Goal: Answer question/provide support: Answer question/provide support

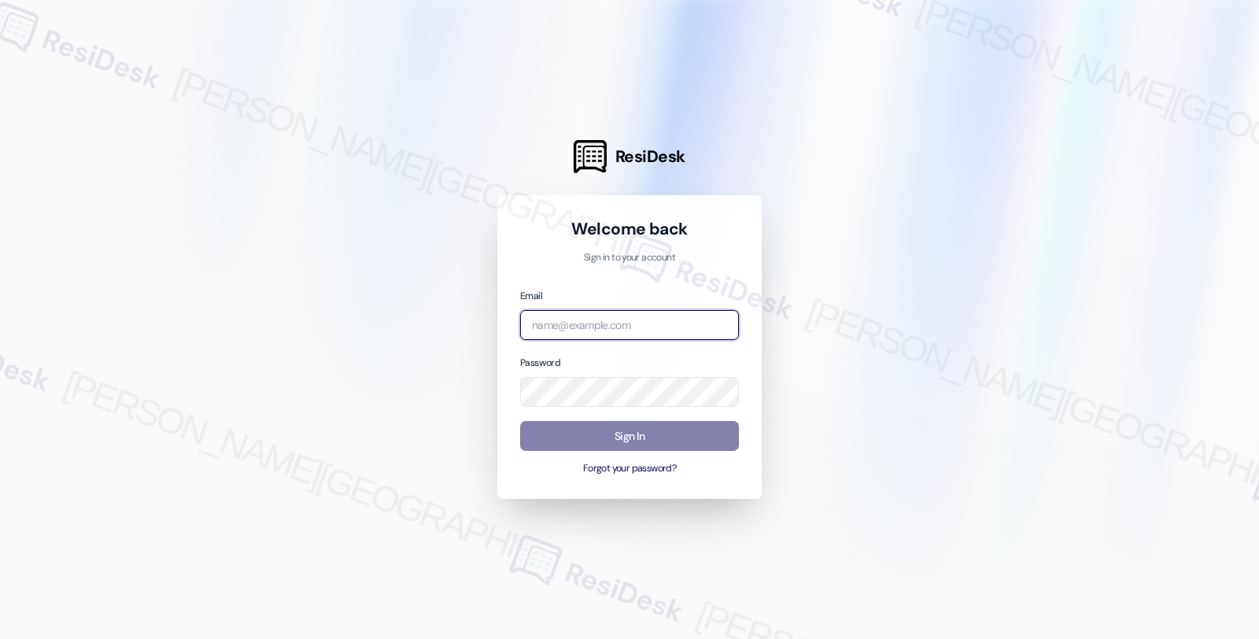
click at [615, 317] on input "email" at bounding box center [629, 325] width 219 height 31
type input "[EMAIL_ADDRESS][PERSON_NAME][DOMAIN_NAME]"
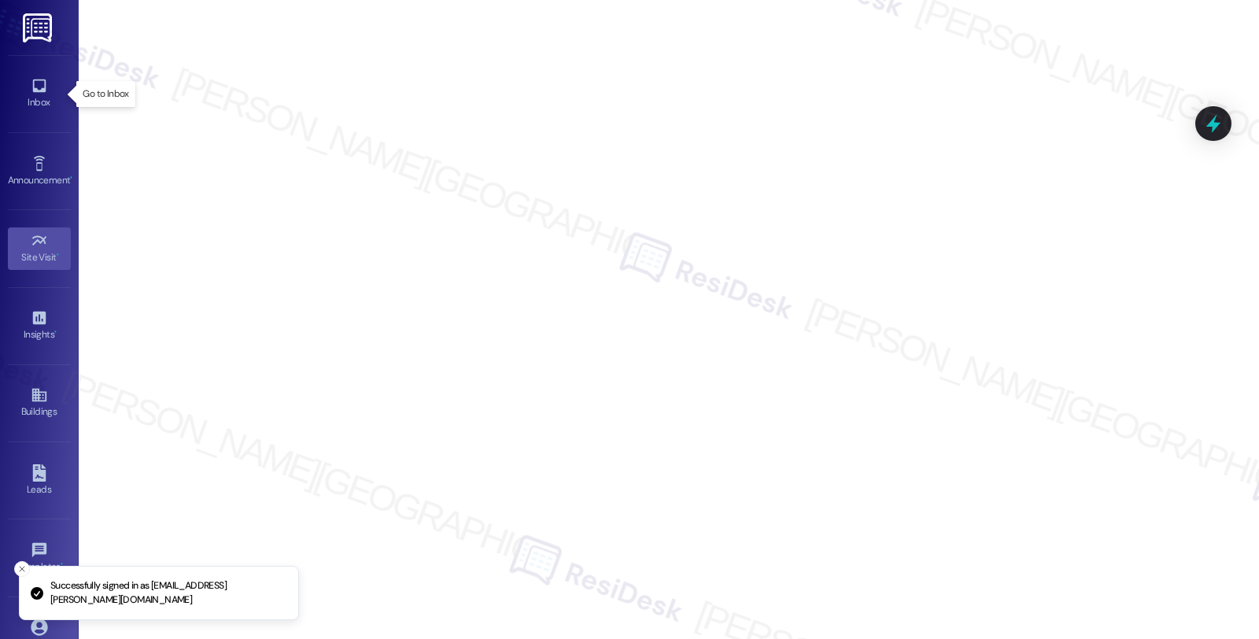
drag, startPoint x: 35, startPoint y: 83, endPoint x: 60, endPoint y: 61, distance: 32.9
click at [35, 83] on icon at bounding box center [39, 85] width 17 height 17
